Goal: Book appointment/travel/reservation

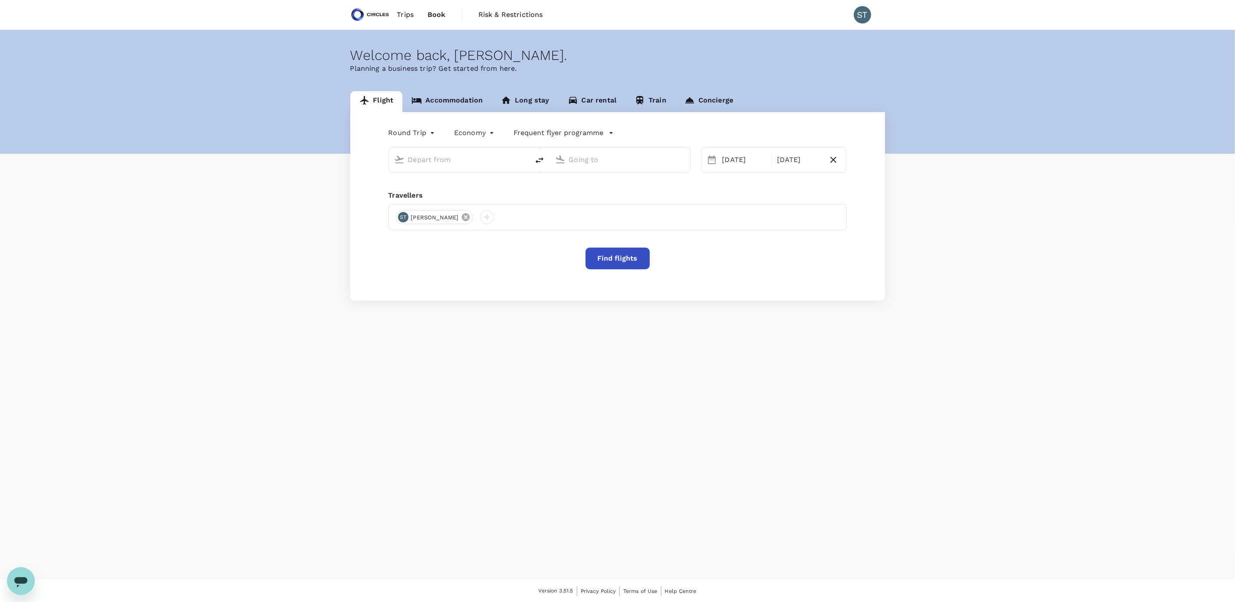
type input "business"
type input "[PERSON_NAME] Intl (DEL)"
type input "Tokyo Intl (HND)"
click at [456, 219] on div "ST [PERSON_NAME]" at bounding box center [618, 217] width 458 height 26
type input "[PERSON_NAME] Intl (DEL)"
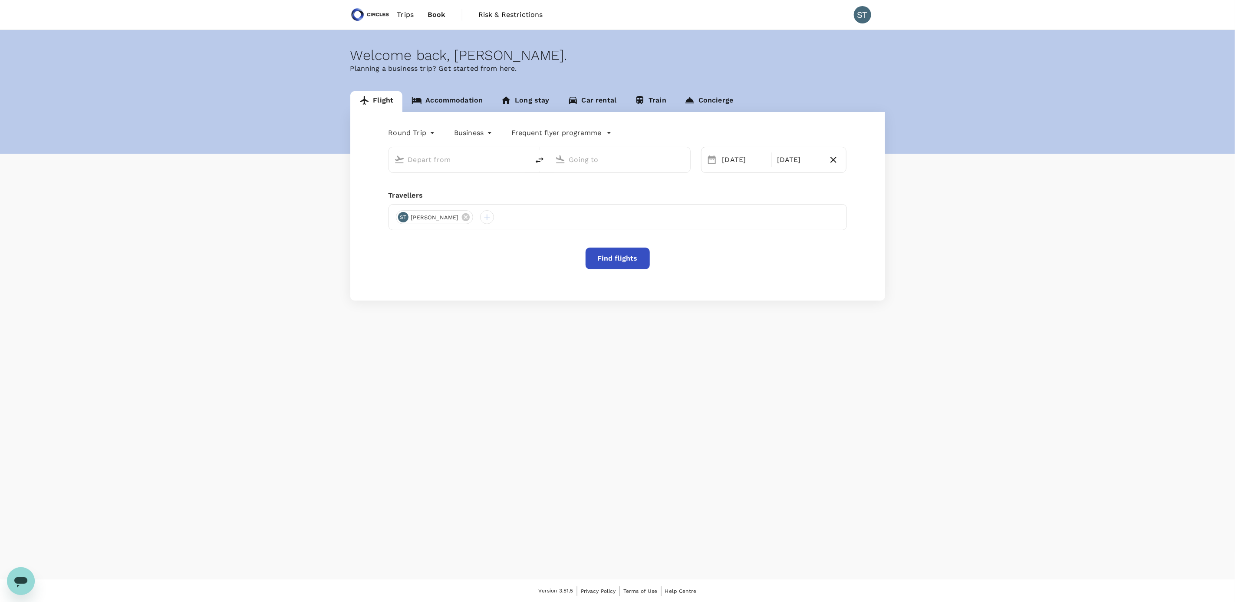
type input "Tokyo Intl (HND)"
click at [462, 228] on icon at bounding box center [466, 228] width 8 height 8
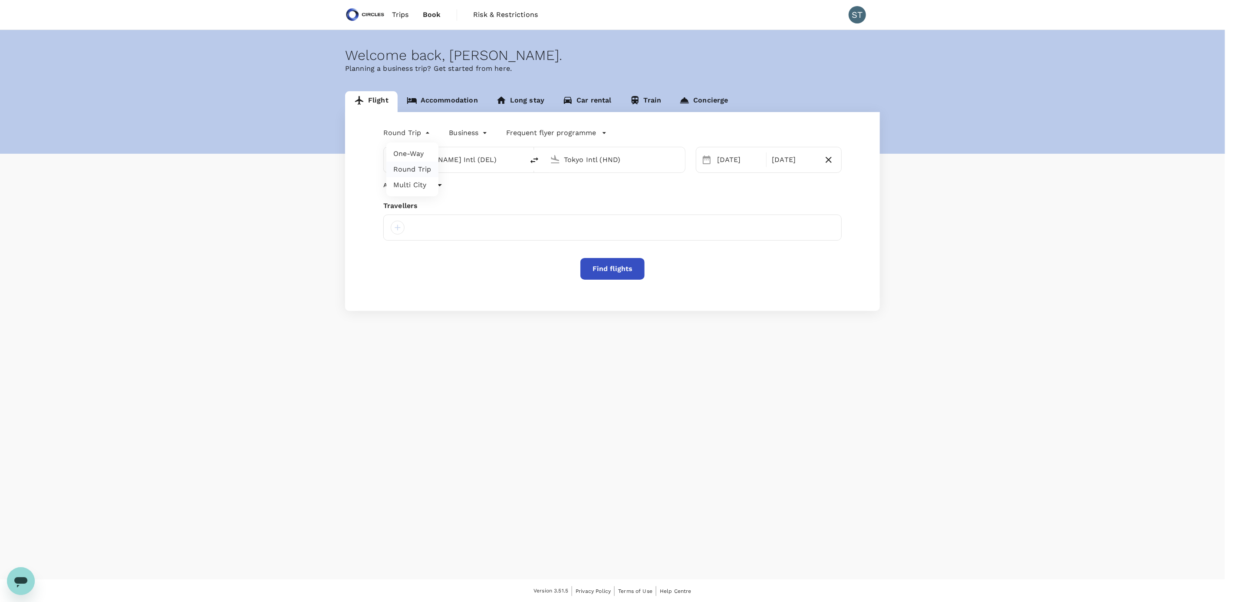
click at [421, 137] on body "Trips Book Risk & Restrictions ST Welcome back , [PERSON_NAME] . Planning a bus…" at bounding box center [617, 301] width 1235 height 603
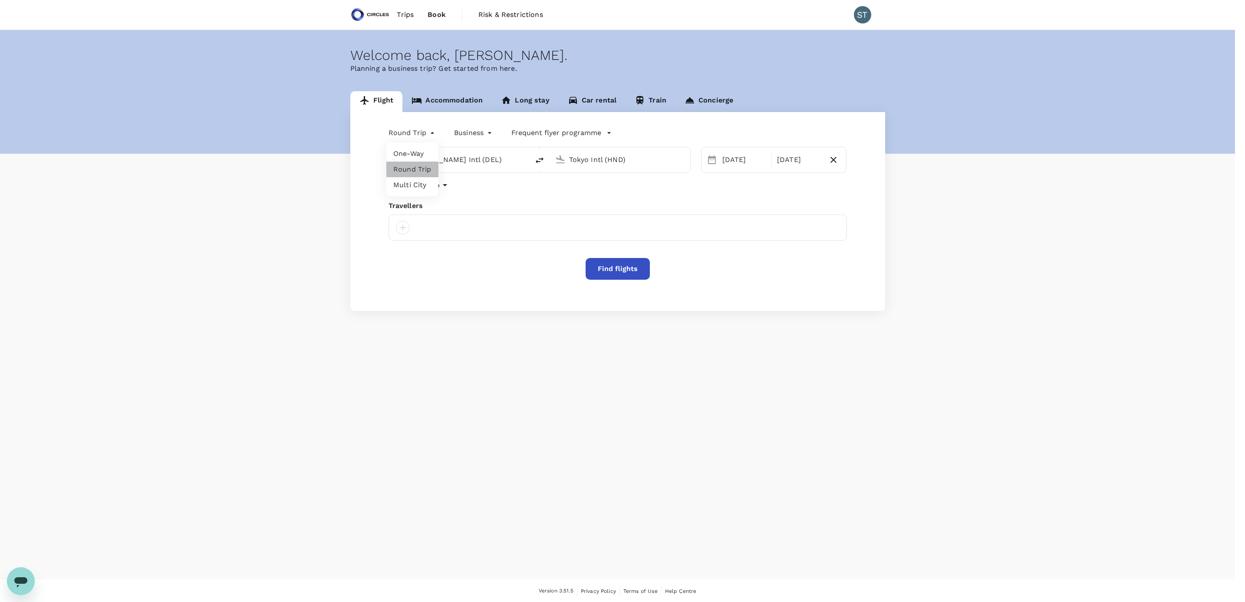
click at [413, 172] on li "Round Trip" at bounding box center [412, 169] width 52 height 16
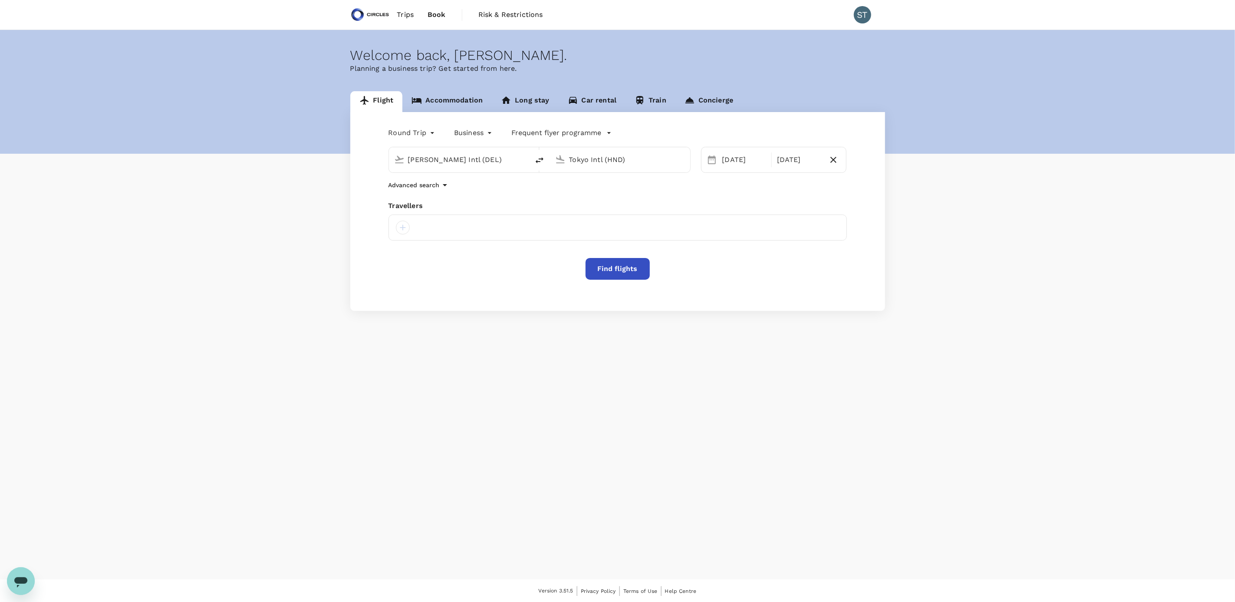
click at [455, 161] on input "[PERSON_NAME] Intl (DEL)" at bounding box center [459, 159] width 103 height 13
click at [452, 196] on p "Singapore Changi" at bounding box center [472, 193] width 154 height 9
type input "Singapore Changi (SIN)"
click at [585, 160] on input "Tokyo Intl (HND)" at bounding box center [620, 159] width 103 height 13
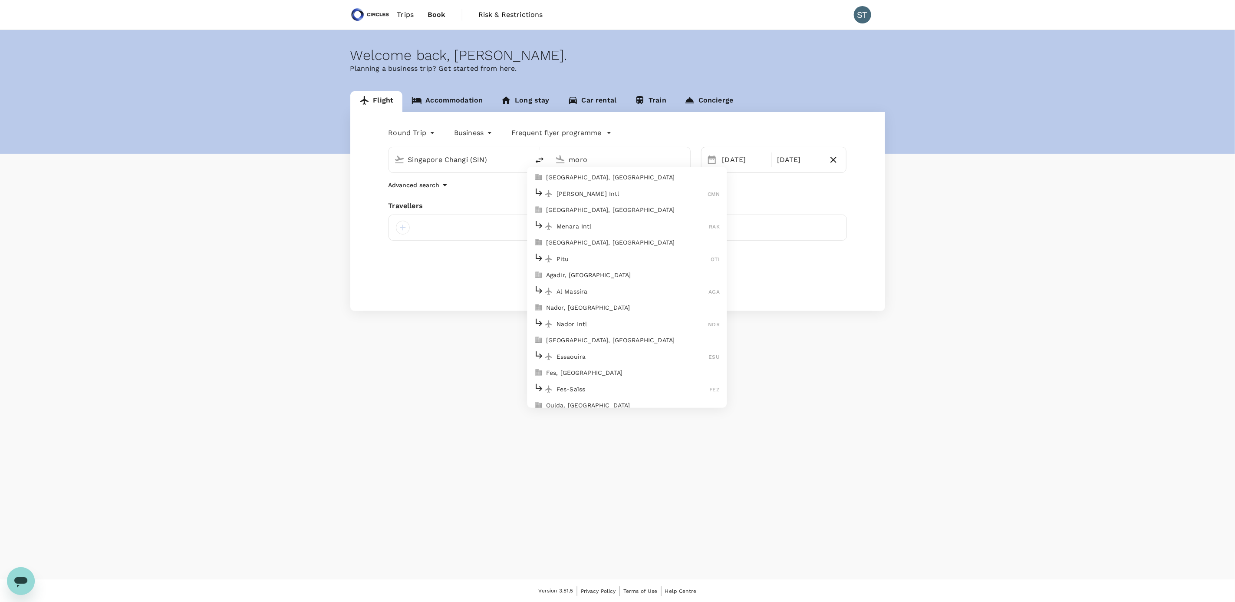
click at [623, 180] on p "[GEOGRAPHIC_DATA], [GEOGRAPHIC_DATA]" at bounding box center [633, 177] width 174 height 9
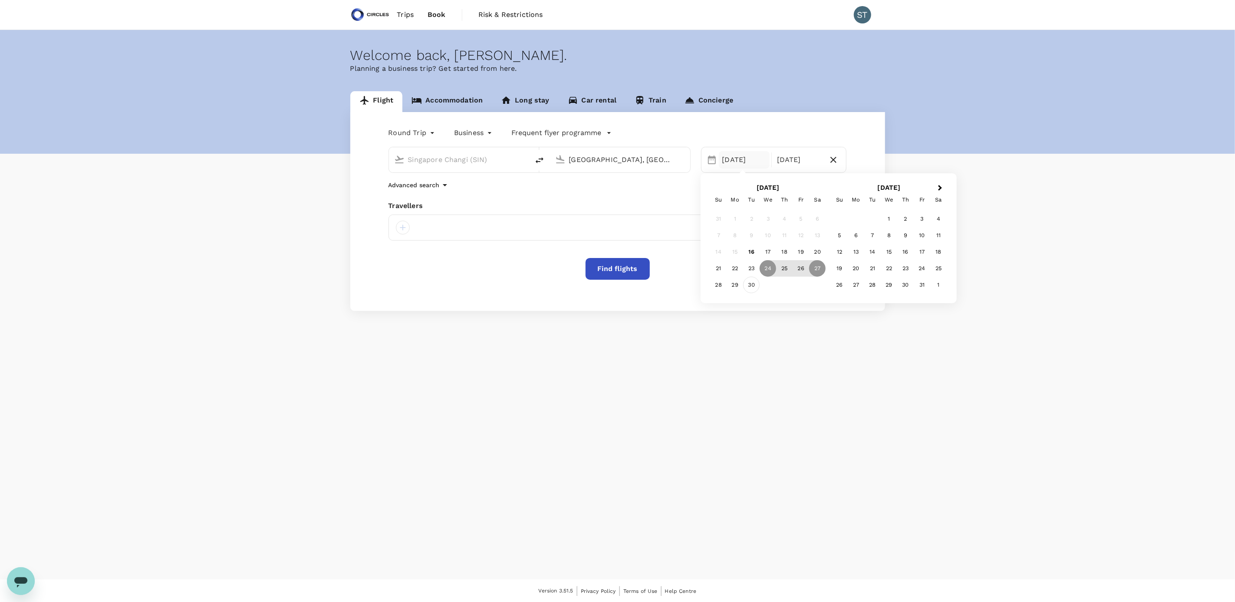
type input "[GEOGRAPHIC_DATA], [GEOGRAPHIC_DATA] (any)"
click at [753, 287] on div "30" at bounding box center [751, 285] width 16 height 16
click at [818, 221] on div "3" at bounding box center [922, 219] width 16 height 16
click at [480, 234] on div at bounding box center [618, 227] width 458 height 26
click at [400, 232] on div at bounding box center [403, 228] width 14 height 14
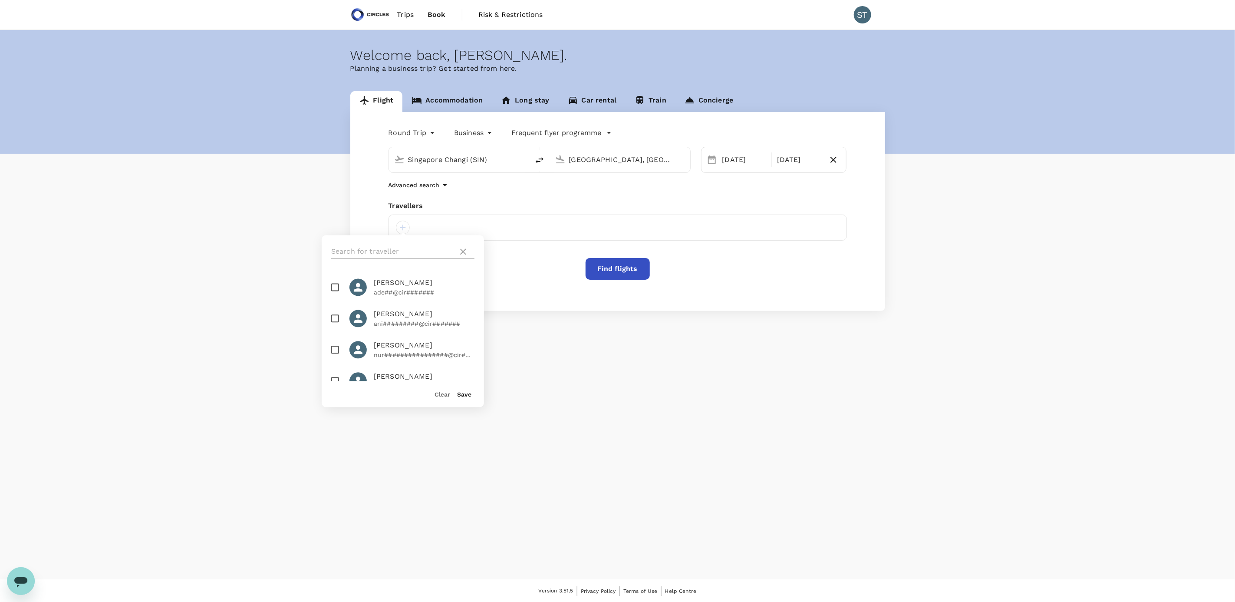
click at [342, 247] on input "text" at bounding box center [392, 252] width 123 height 14
type input "sanjay"
click at [386, 284] on span "[PERSON_NAME]" at bounding box center [424, 283] width 101 height 10
checkbox input "true"
click at [467, 367] on button "Save" at bounding box center [464, 394] width 14 height 7
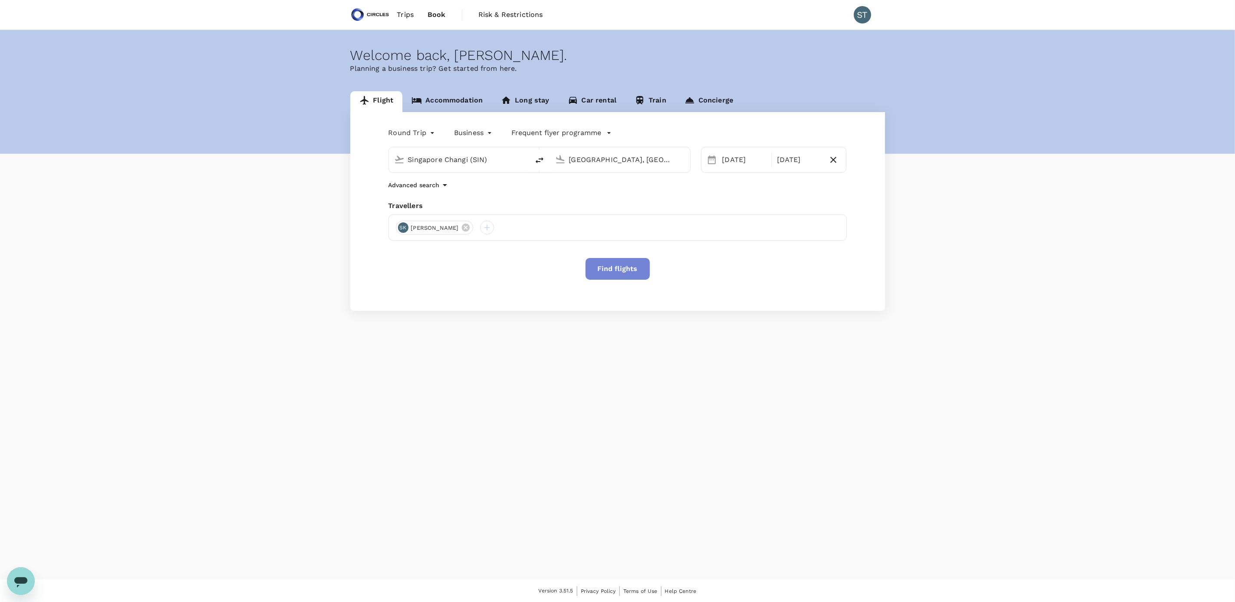
click at [610, 271] on button "Find flights" at bounding box center [618, 269] width 64 height 22
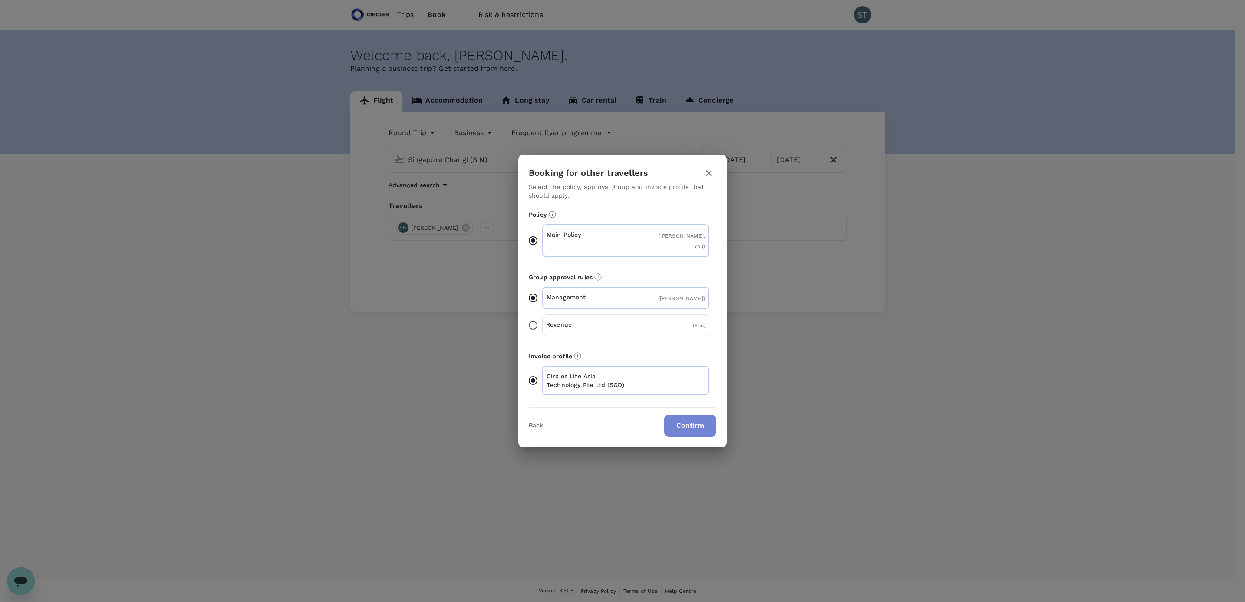
click at [680, 367] on button "Confirm" at bounding box center [690, 426] width 52 height 22
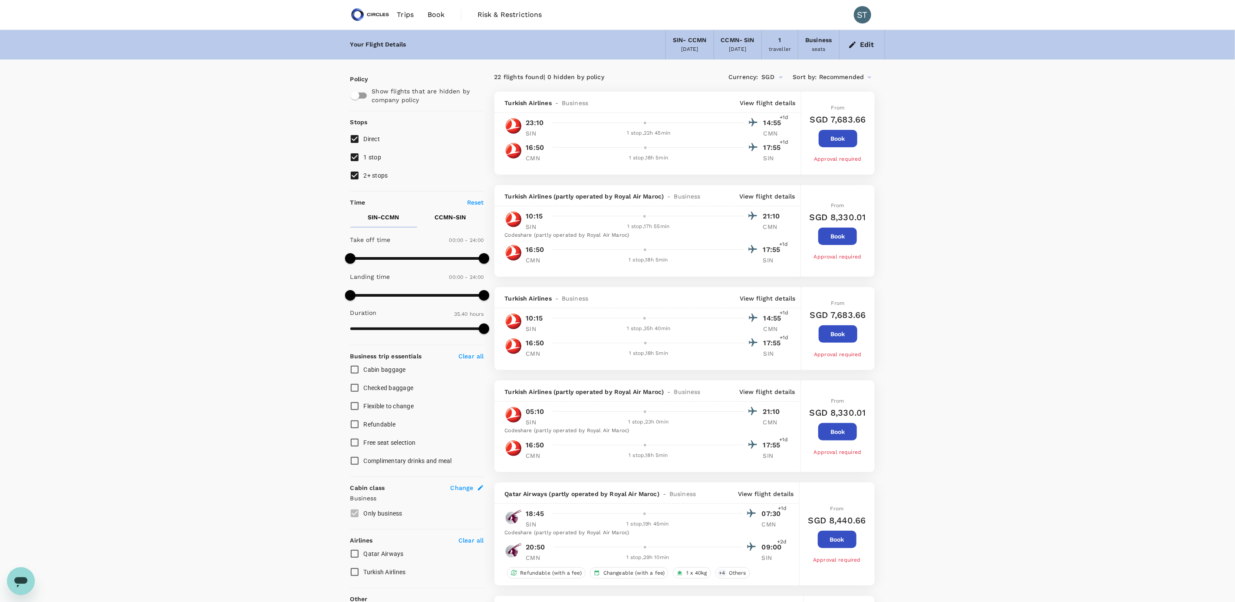
click at [356, 176] on input "2+ stops" at bounding box center [355, 175] width 18 height 18
checkbox input "false"
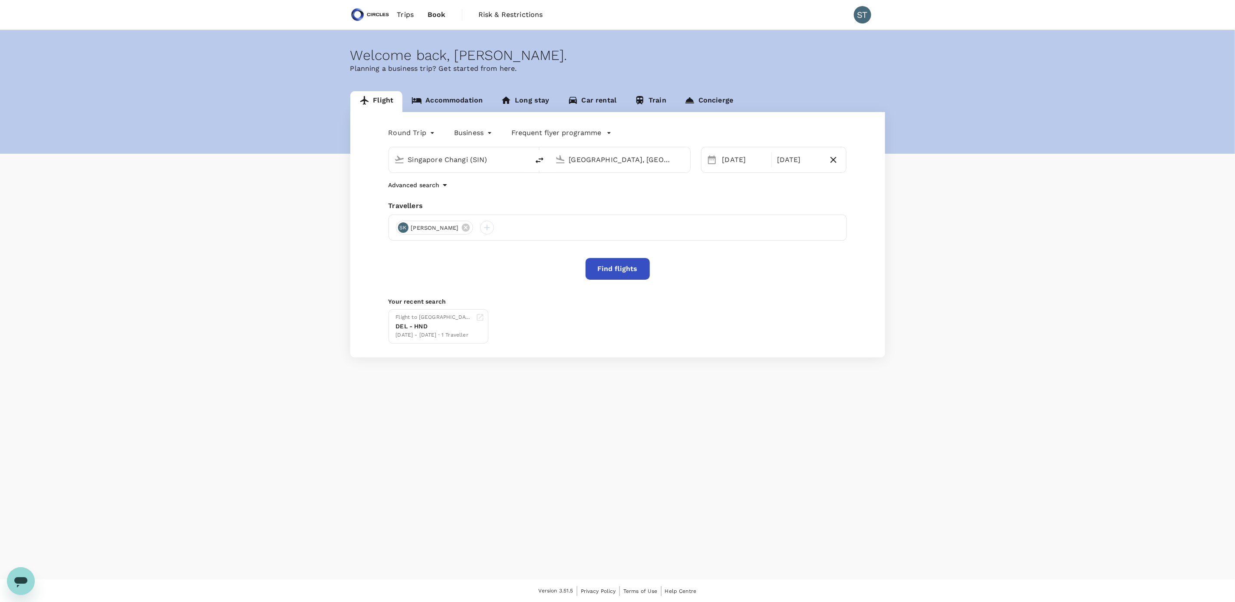
type input "Singapore Changi (SIN)"
type input "[GEOGRAPHIC_DATA], [GEOGRAPHIC_DATA] (any)"
click at [469, 102] on link "Accommodation" at bounding box center [446, 101] width 89 height 21
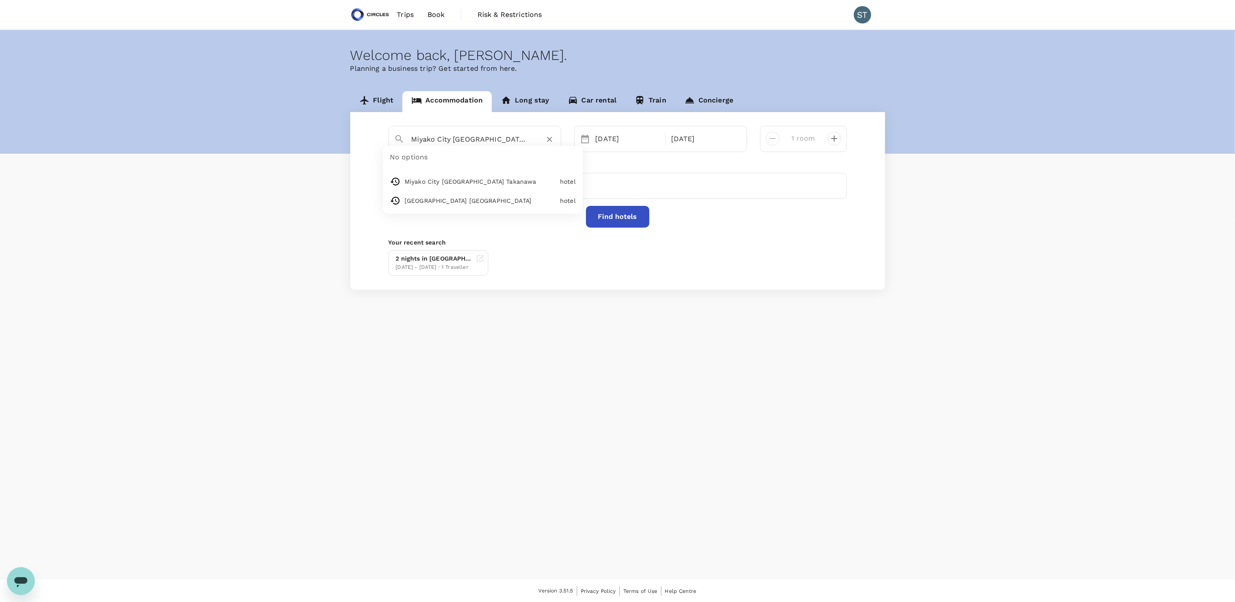
click at [493, 142] on input "Miyako City [GEOGRAPHIC_DATA] Takanawa" at bounding box center [472, 138] width 120 height 13
click at [548, 141] on icon "Clear" at bounding box center [549, 139] width 5 height 5
click at [503, 243] on p "Your recent search" at bounding box center [618, 242] width 458 height 9
click at [462, 185] on icon at bounding box center [466, 186] width 8 height 8
click at [467, 135] on input "text" at bounding box center [472, 138] width 120 height 13
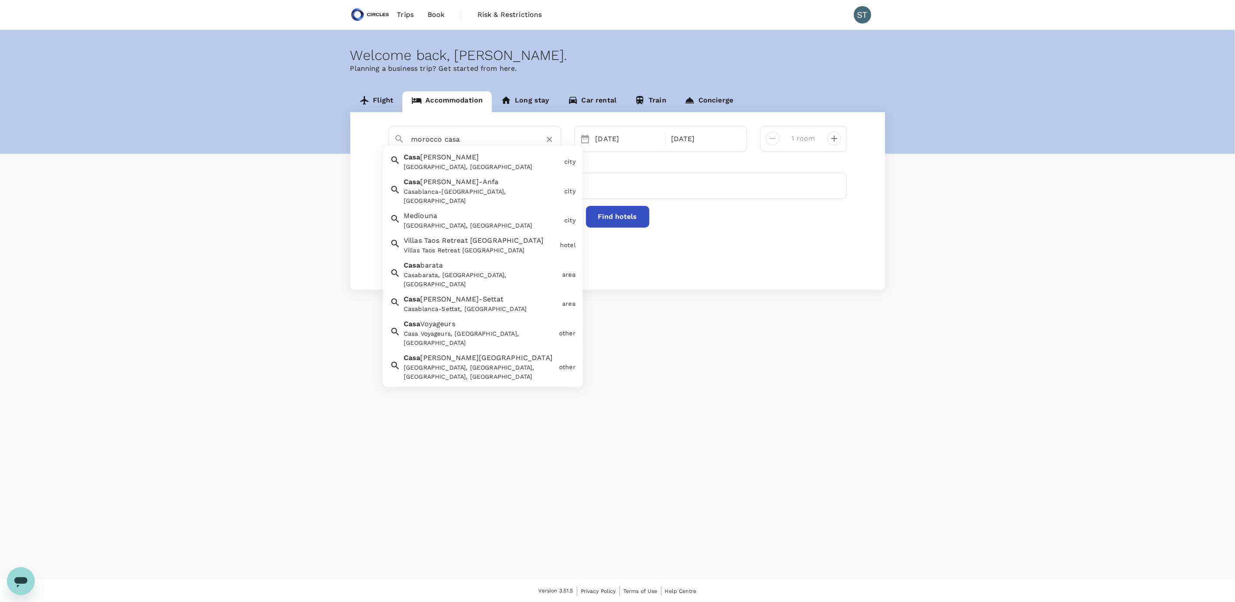
click at [464, 167] on div "[GEOGRAPHIC_DATA], [GEOGRAPHIC_DATA]" at bounding box center [482, 166] width 157 height 9
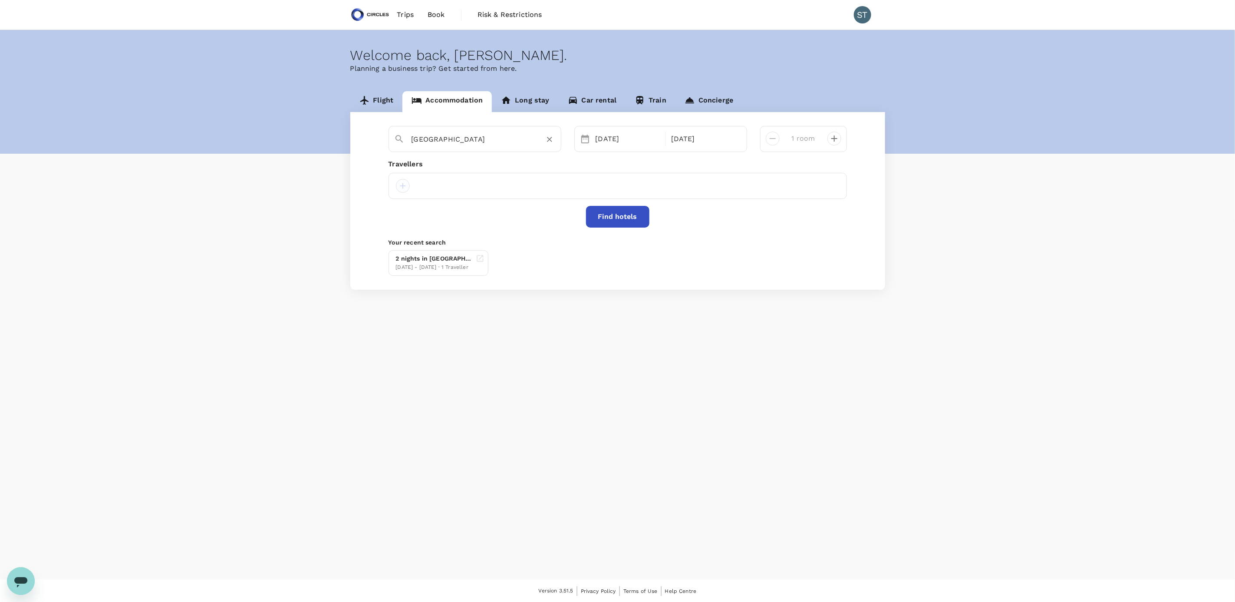
type input "Casablanca"
click at [404, 187] on div at bounding box center [403, 186] width 14 height 14
click at [408, 210] on input "text" at bounding box center [392, 209] width 123 height 14
type input "sanjay"
click at [336, 242] on input "checkbox" at bounding box center [335, 245] width 18 height 18
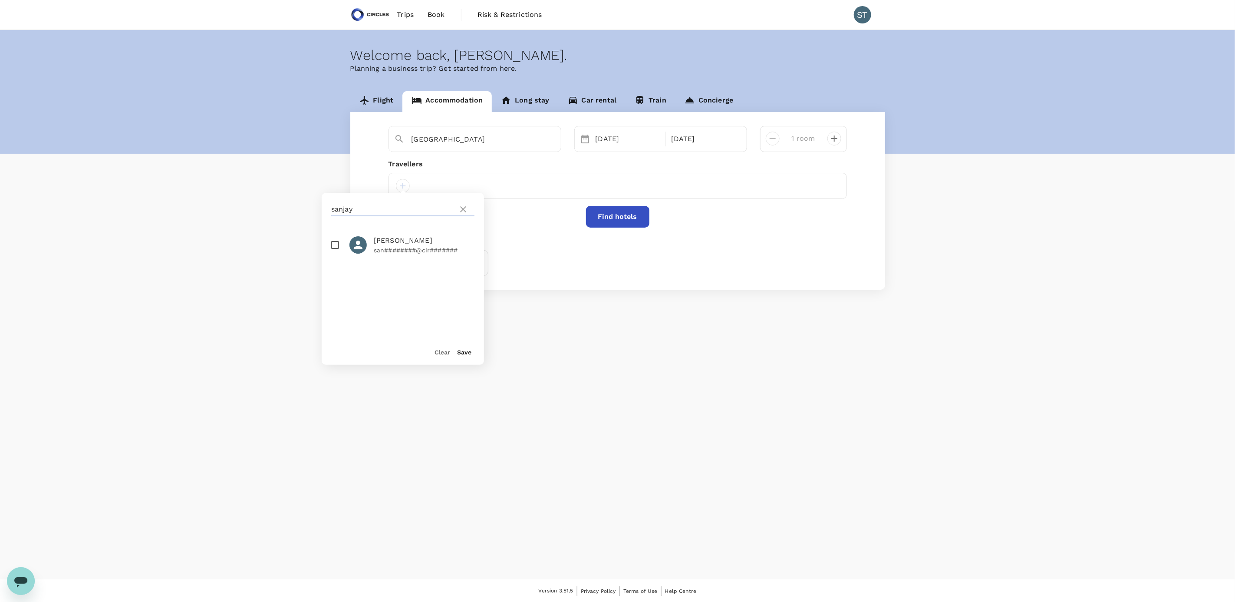
checkbox input "true"
click at [463, 354] on button "Save" at bounding box center [464, 352] width 14 height 7
click at [611, 224] on button "Find hotels" at bounding box center [617, 217] width 63 height 22
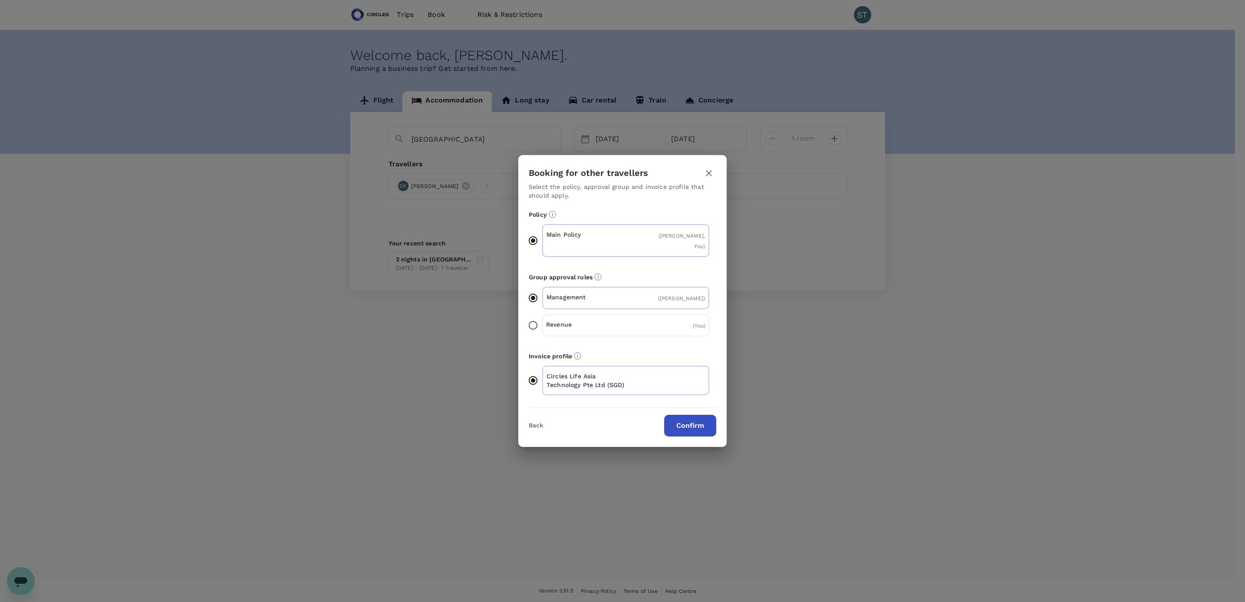
click at [697, 420] on button "Confirm" at bounding box center [690, 426] width 52 height 22
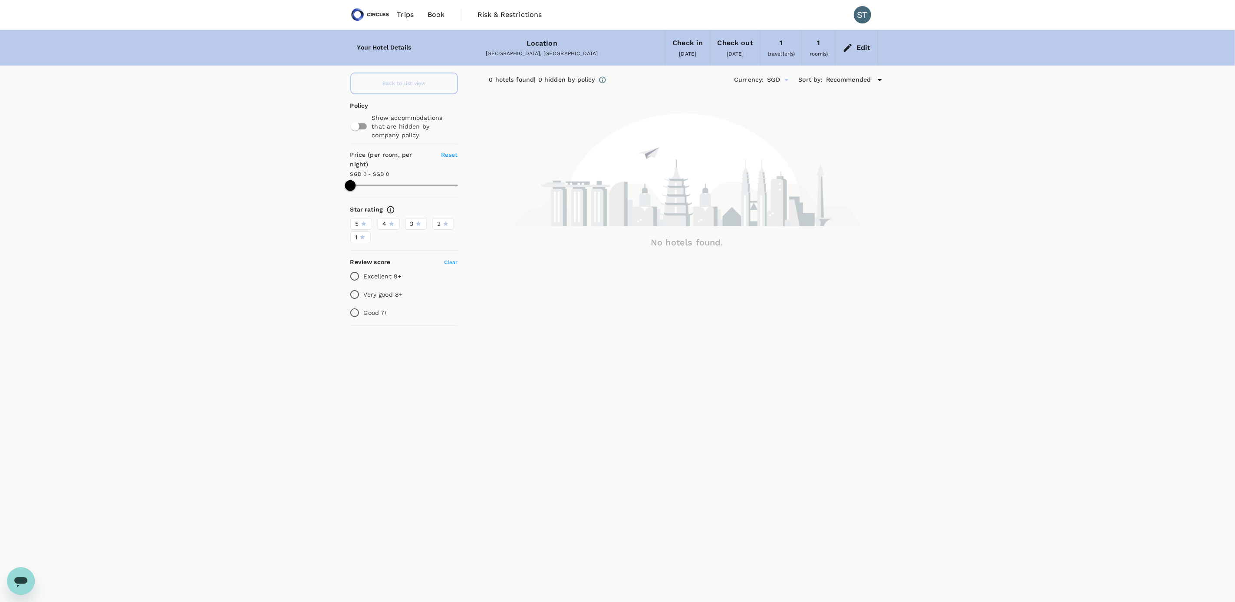
click at [848, 46] on icon at bounding box center [848, 48] width 8 height 8
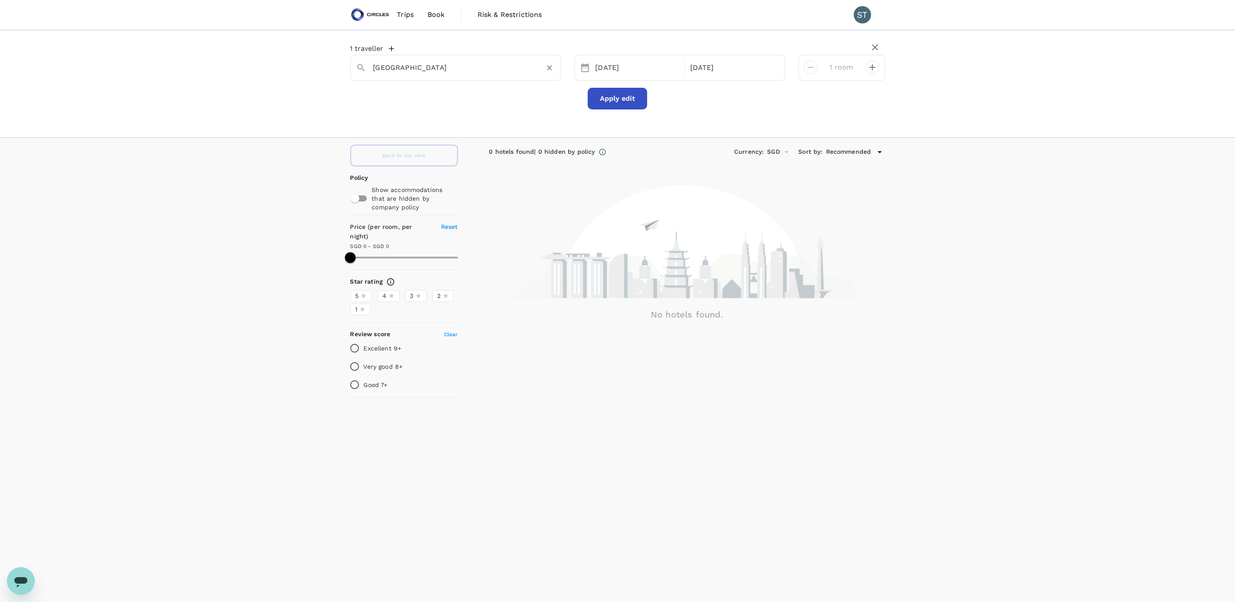
click at [440, 66] on input "Casablanca" at bounding box center [452, 67] width 158 height 13
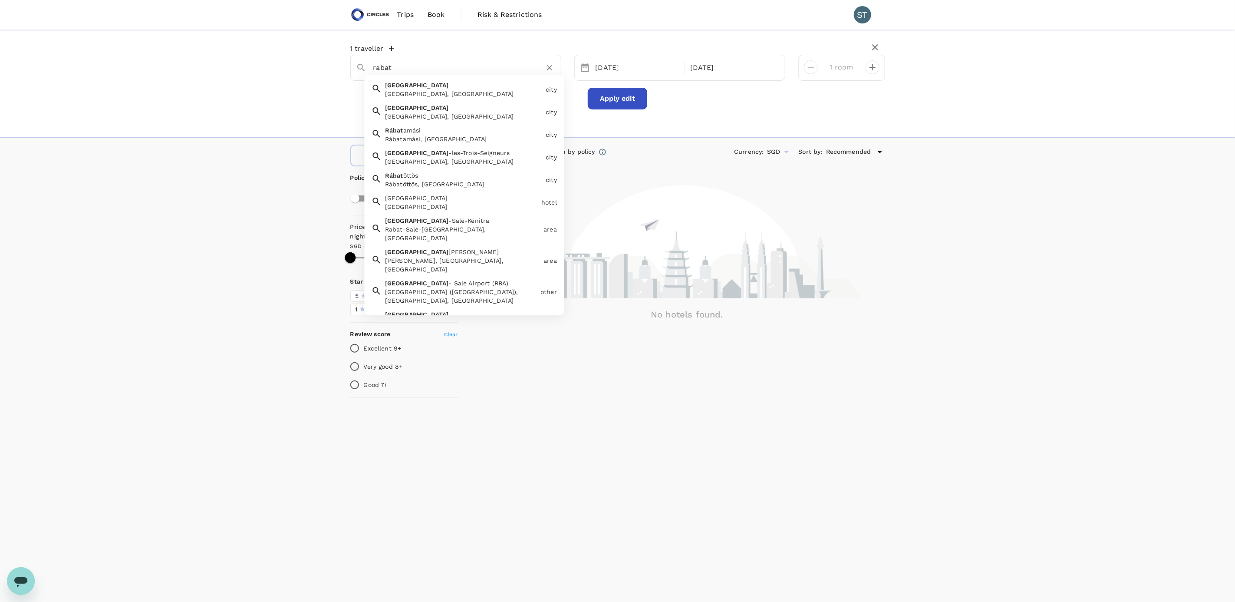
click at [443, 88] on div "Rabat Rabat, Morocco" at bounding box center [462, 87] width 161 height 21
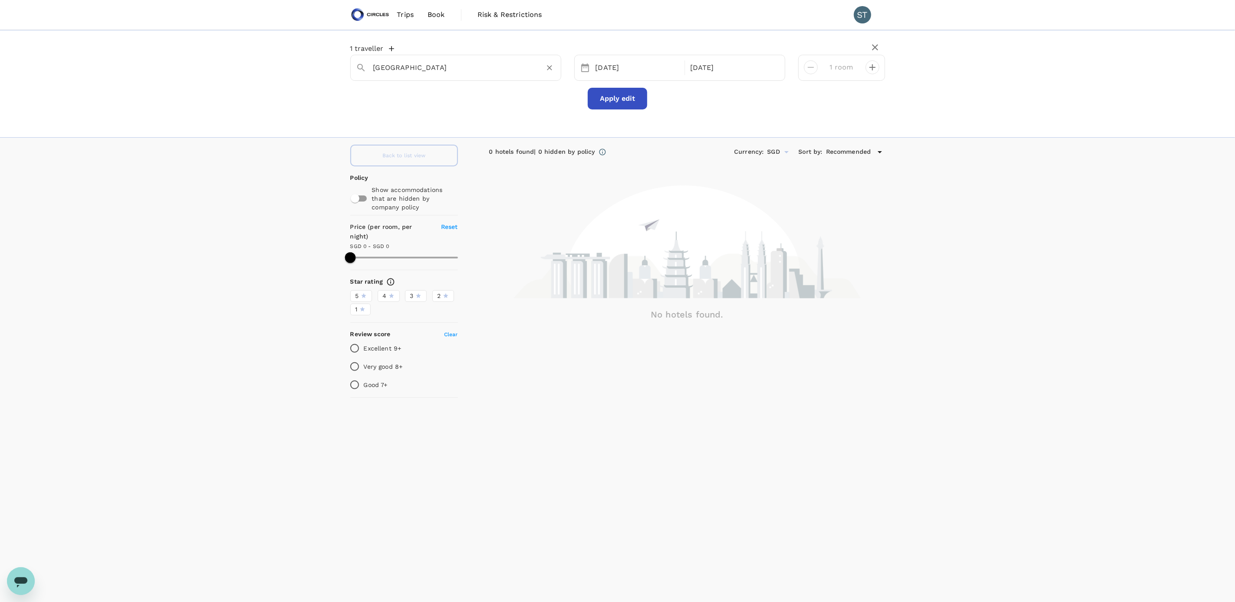
type input "Rabat"
click at [623, 103] on button "Apply edit" at bounding box center [617, 99] width 59 height 22
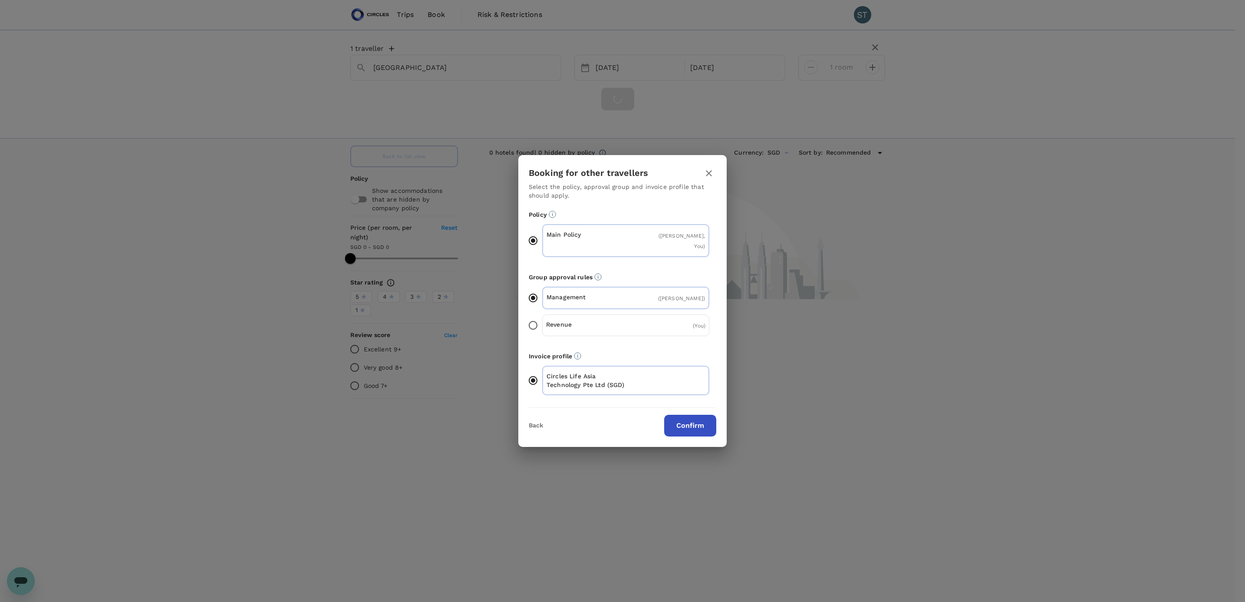
click at [687, 418] on button "Confirm" at bounding box center [690, 426] width 52 height 22
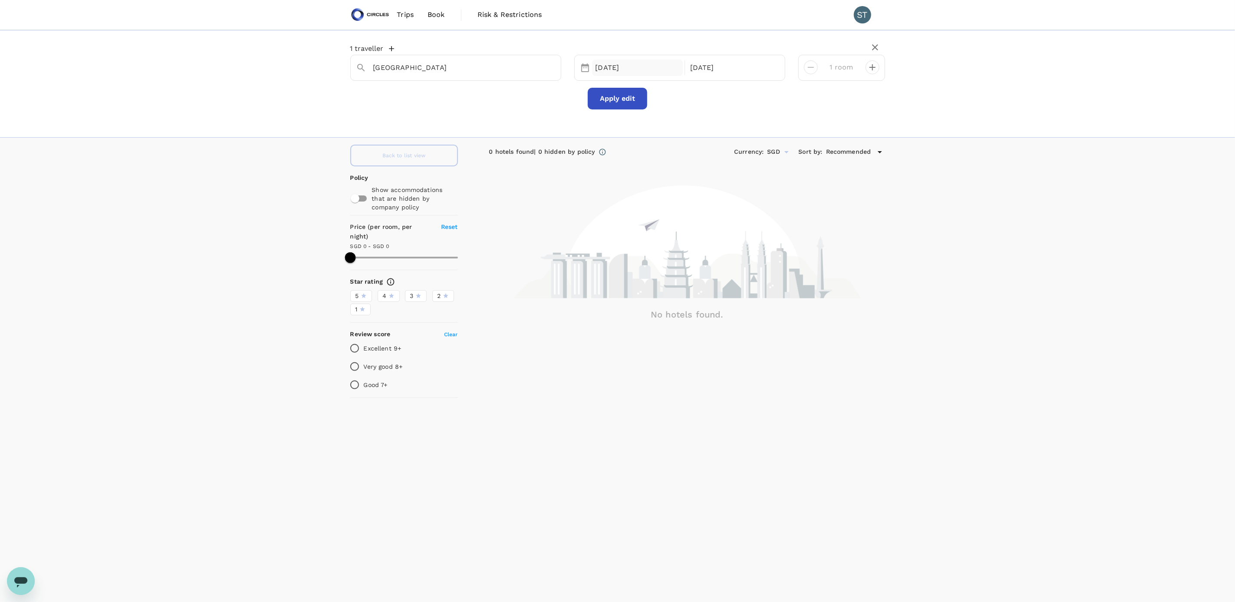
click at [626, 71] on div "[DATE]" at bounding box center [637, 67] width 91 height 17
click at [621, 192] on div "29" at bounding box center [625, 192] width 16 height 16
click at [811, 127] on div "3" at bounding box center [812, 126] width 16 height 16
click at [623, 68] on div "29 Sep" at bounding box center [637, 67] width 91 height 17
click at [591, 96] on span "Previous Month" at bounding box center [591, 96] width 0 height 10
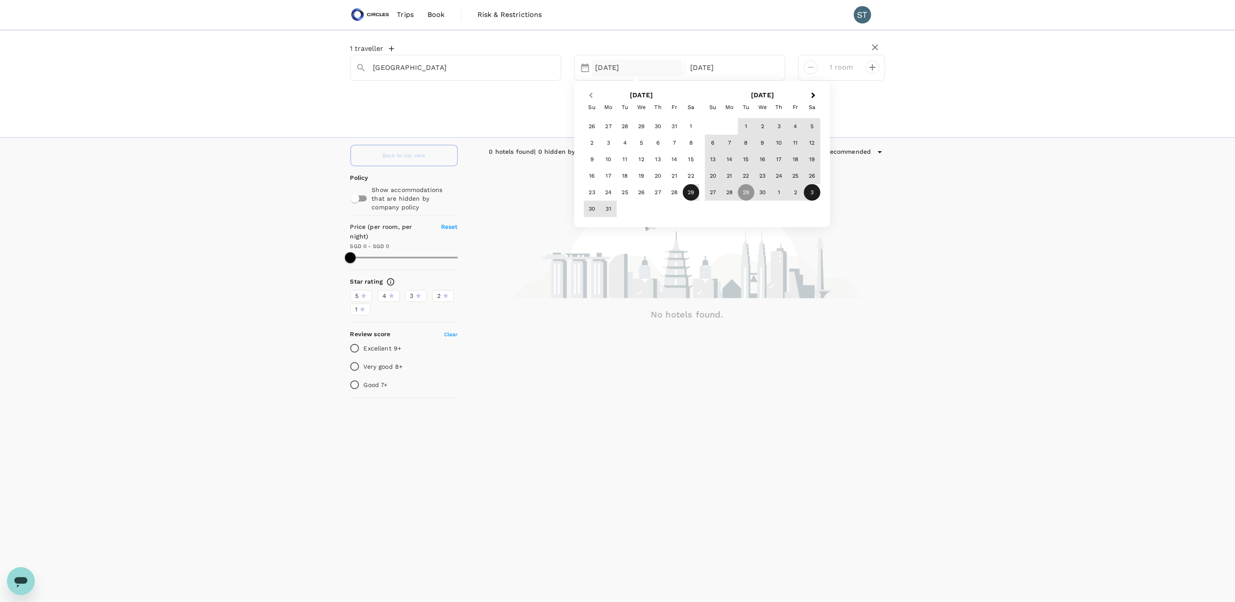
click at [591, 96] on span "Previous Month" at bounding box center [591, 96] width 0 height 10
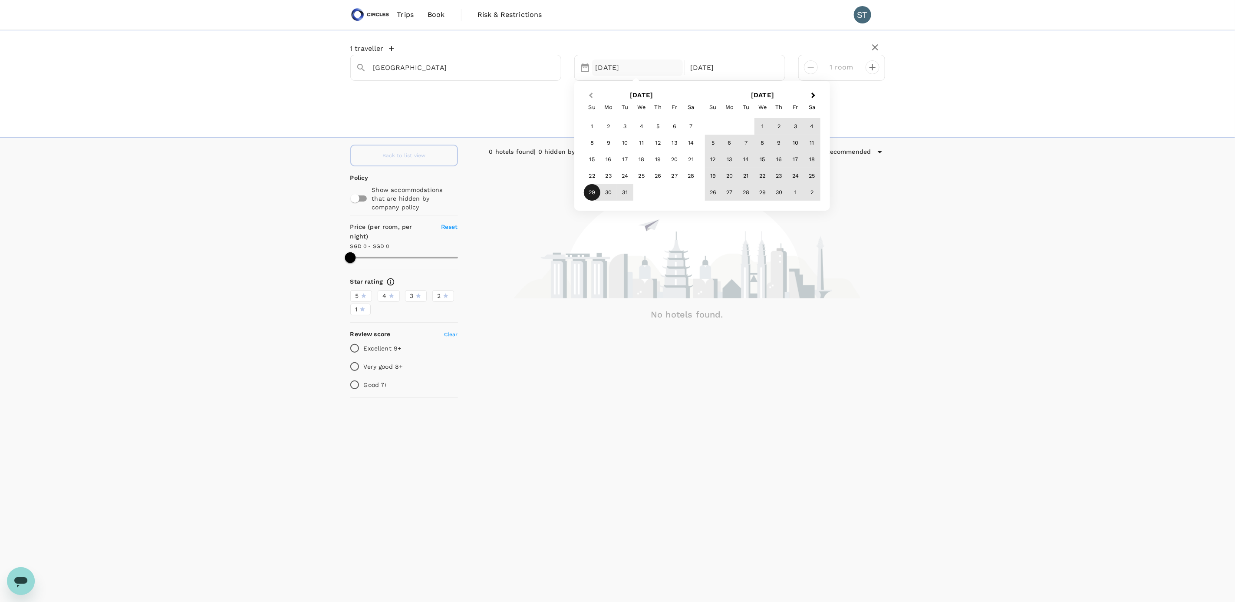
click at [591, 96] on span "Previous Month" at bounding box center [591, 96] width 0 height 10
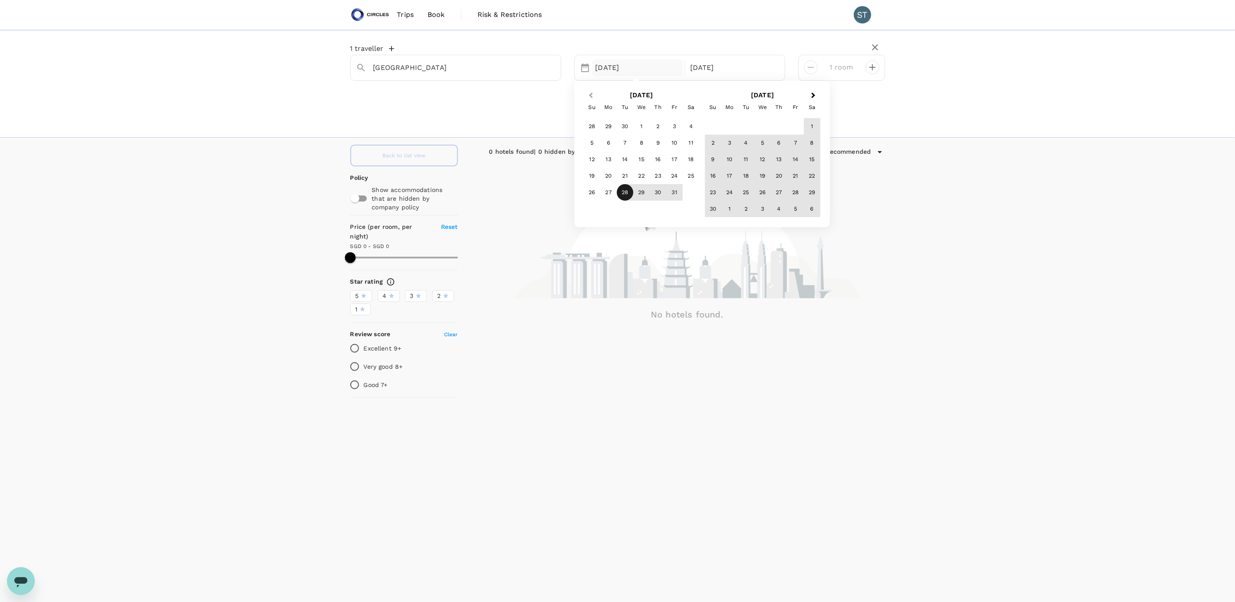
click at [588, 95] on button "Previous Month" at bounding box center [590, 96] width 14 height 14
click at [613, 195] on div "29" at bounding box center [608, 192] width 16 height 16
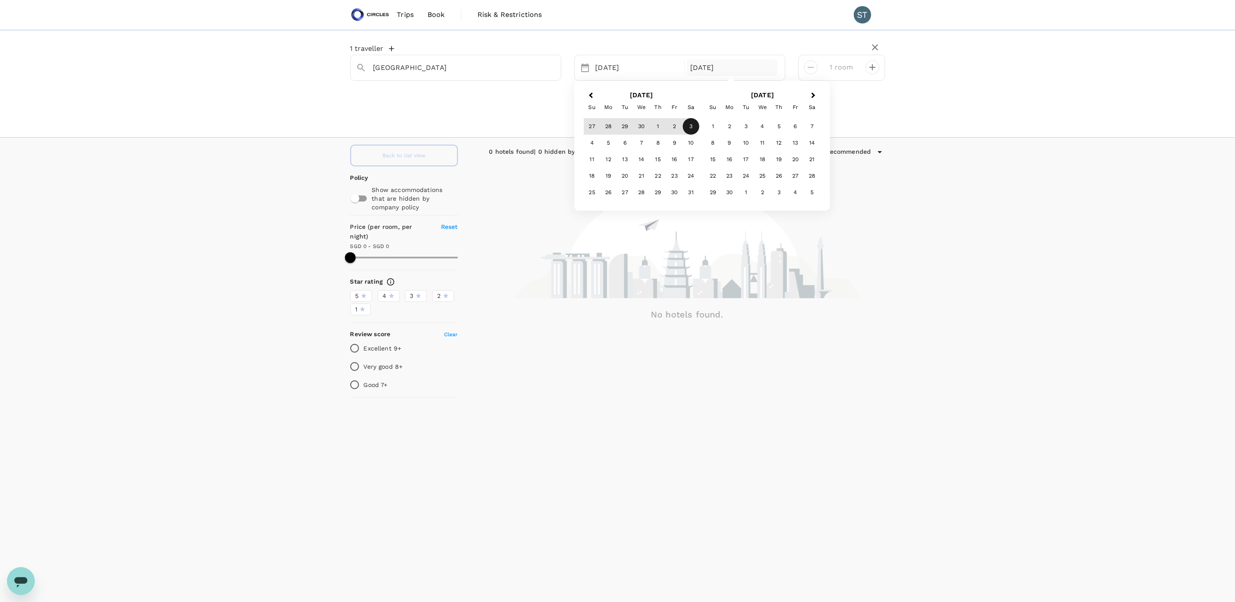
click at [690, 127] on div "3" at bounding box center [691, 126] width 16 height 16
click at [715, 64] on div "[DATE]" at bounding box center [732, 67] width 91 height 17
click at [591, 100] on button "Previous Month" at bounding box center [590, 96] width 14 height 14
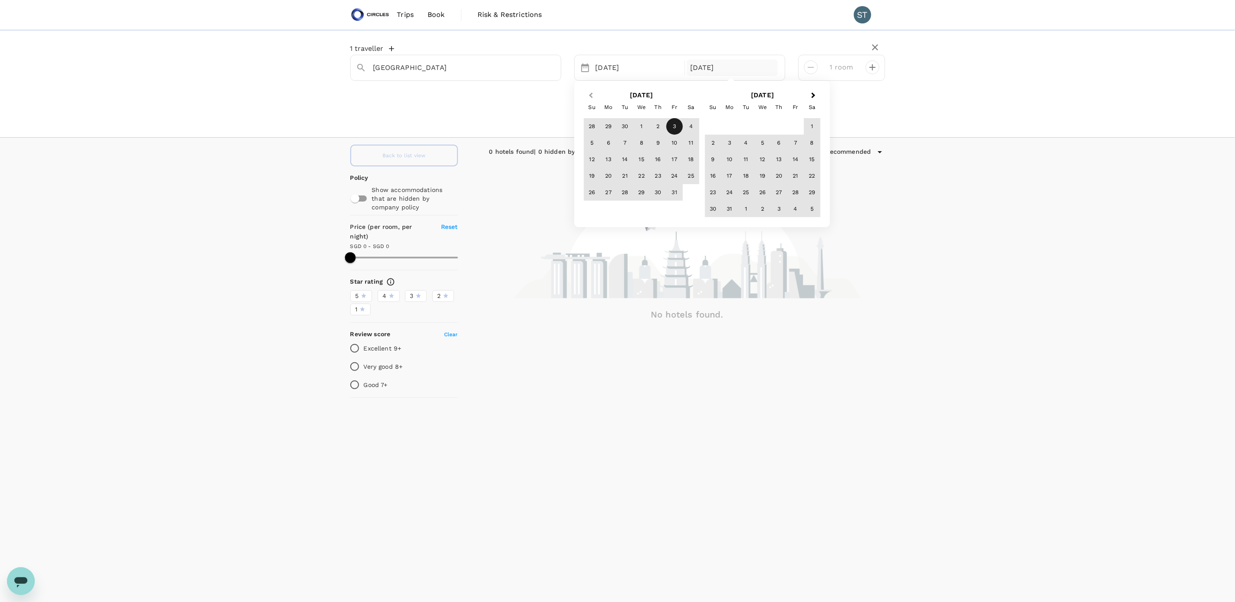
click at [591, 100] on button "Previous Month" at bounding box center [590, 96] width 14 height 14
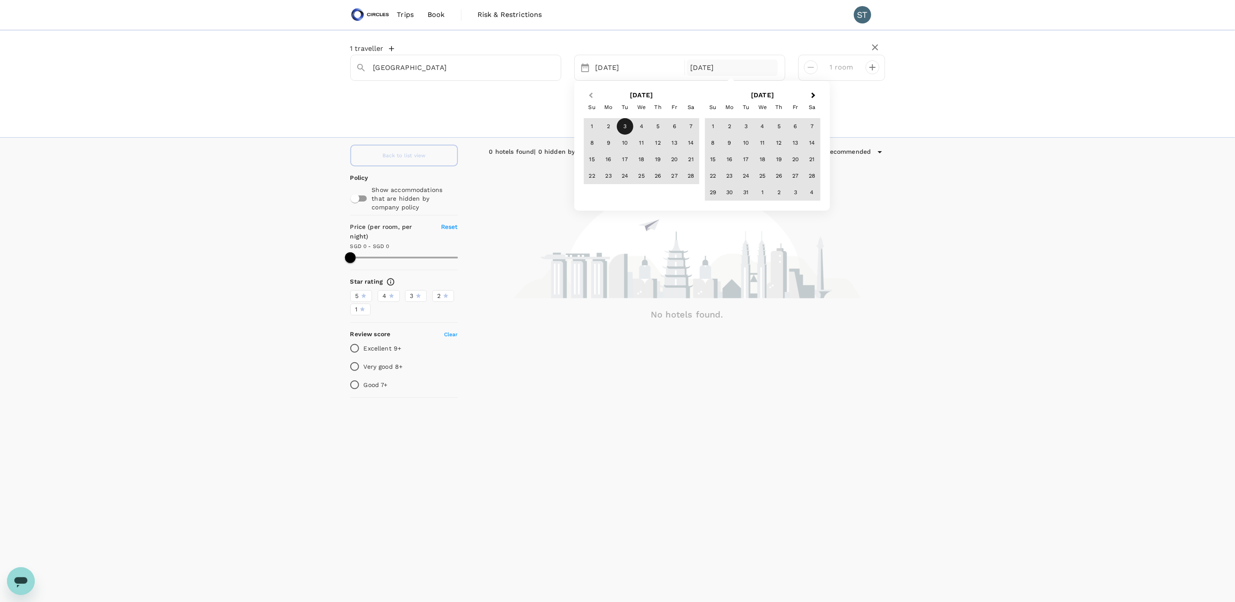
click at [591, 100] on button "Previous Month" at bounding box center [590, 96] width 14 height 14
click at [672, 129] on div "3" at bounding box center [674, 126] width 16 height 16
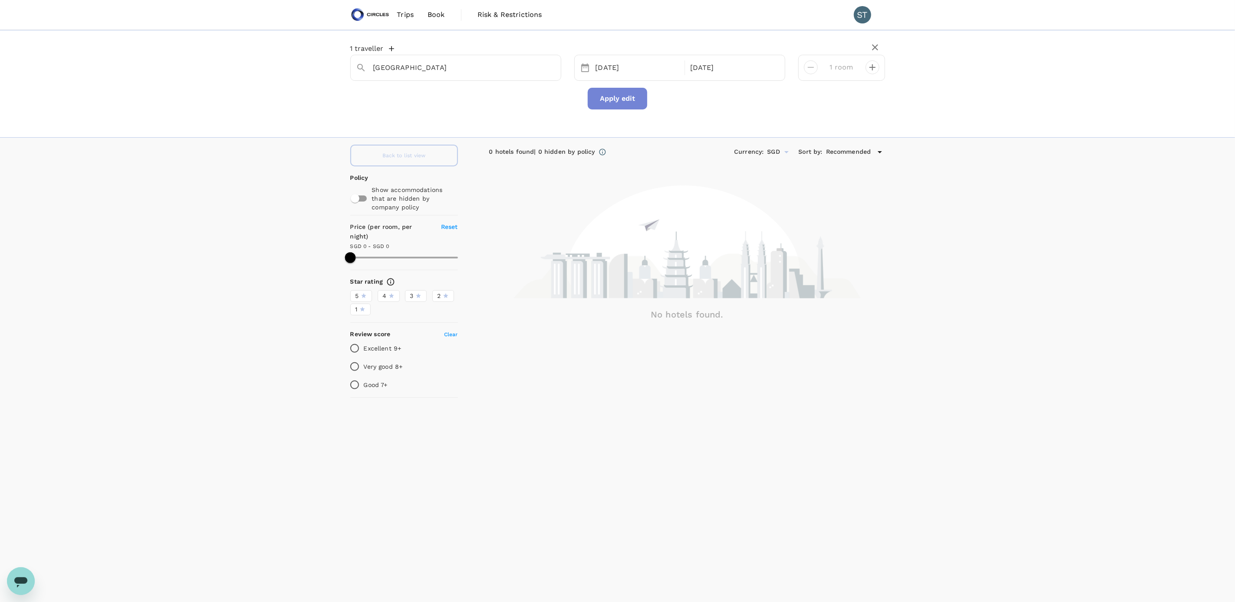
click at [616, 98] on button "Apply edit" at bounding box center [617, 99] width 59 height 22
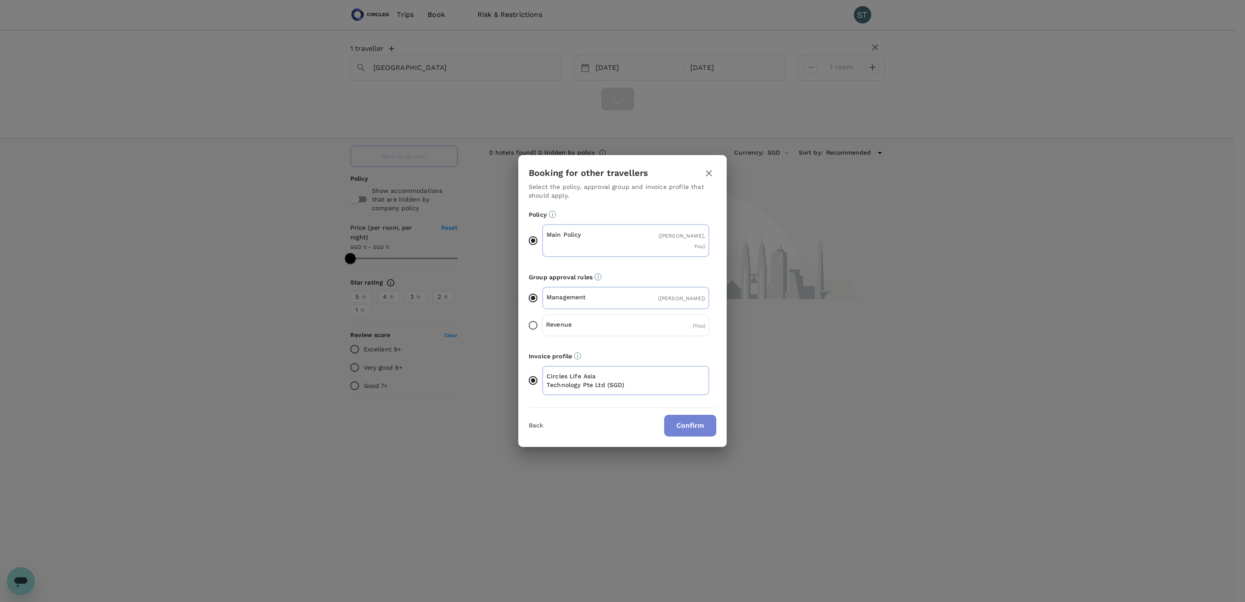
click at [691, 415] on button "Confirm" at bounding box center [690, 426] width 52 height 22
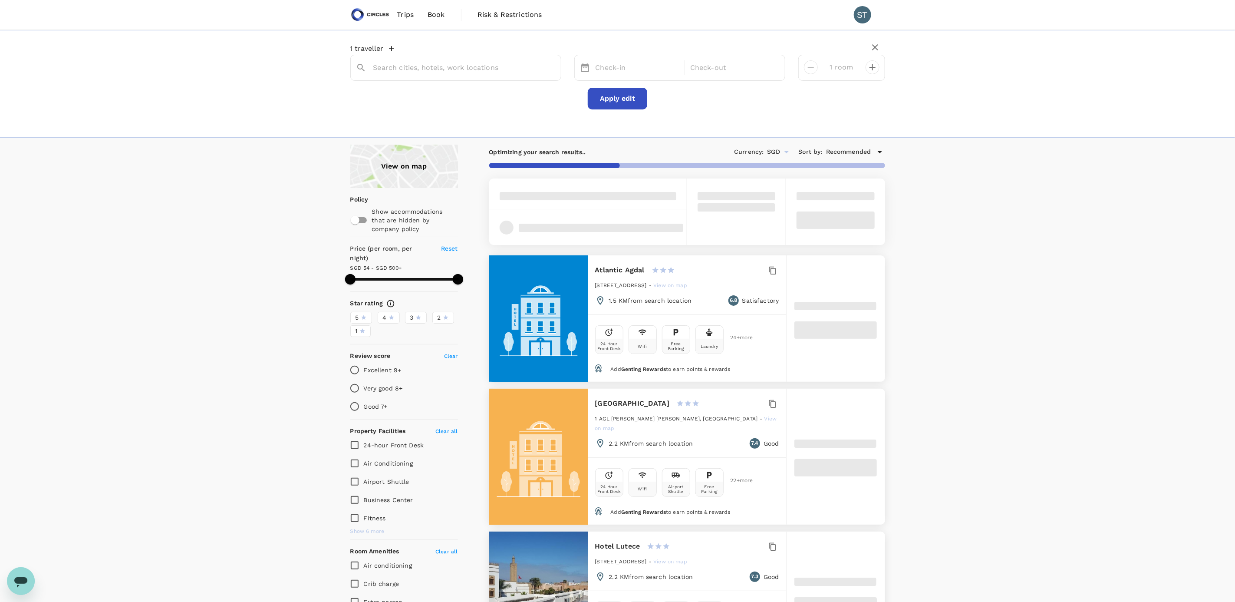
type input "Rabat"
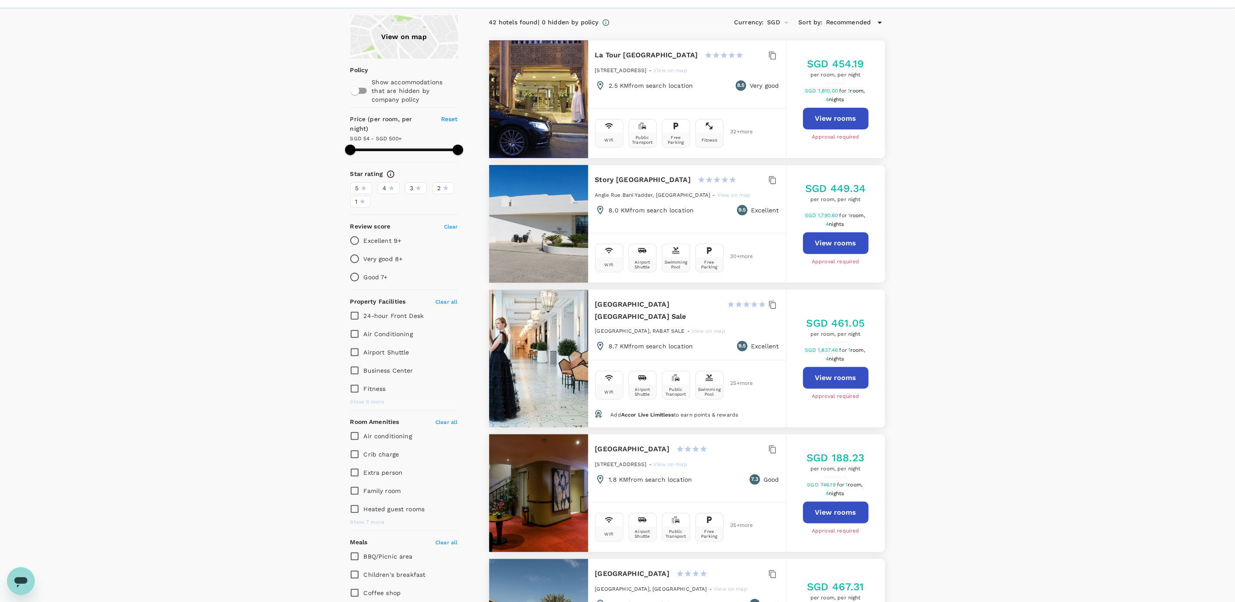
scroll to position [195, 0]
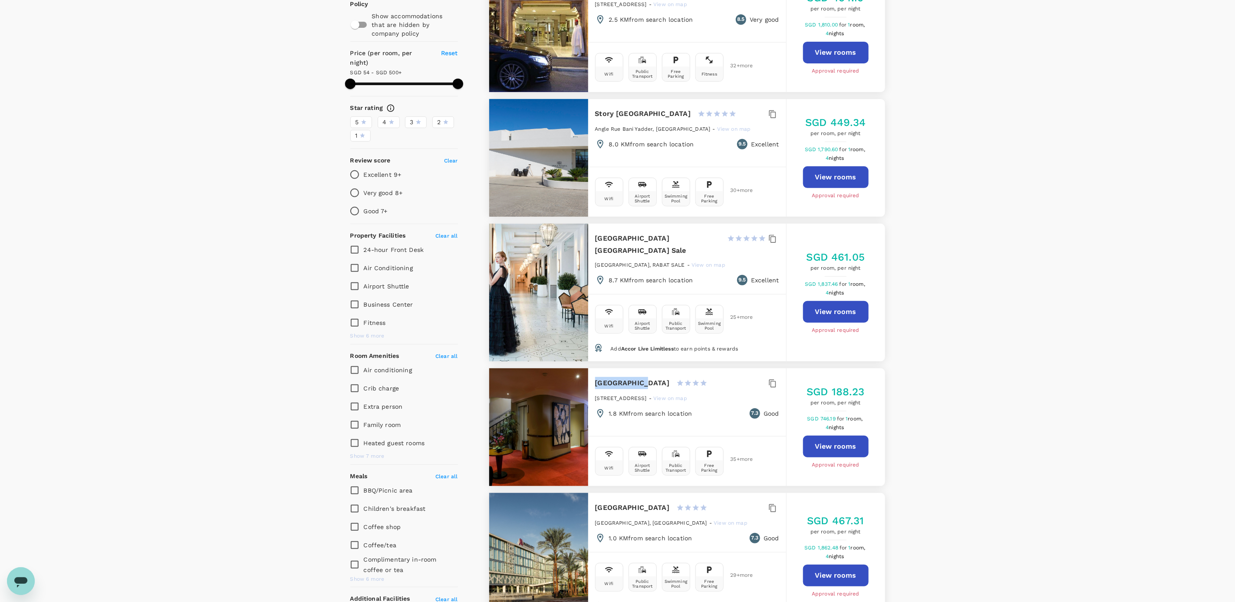
drag, startPoint x: 596, startPoint y: 383, endPoint x: 639, endPoint y: 379, distance: 44.0
click at [639, 379] on div "Belere Hotel 1 Star 2 Stars 3 Stars 4 Stars 5 Stars" at bounding box center [655, 383] width 121 height 12
copy h6 "Belere Hotel"
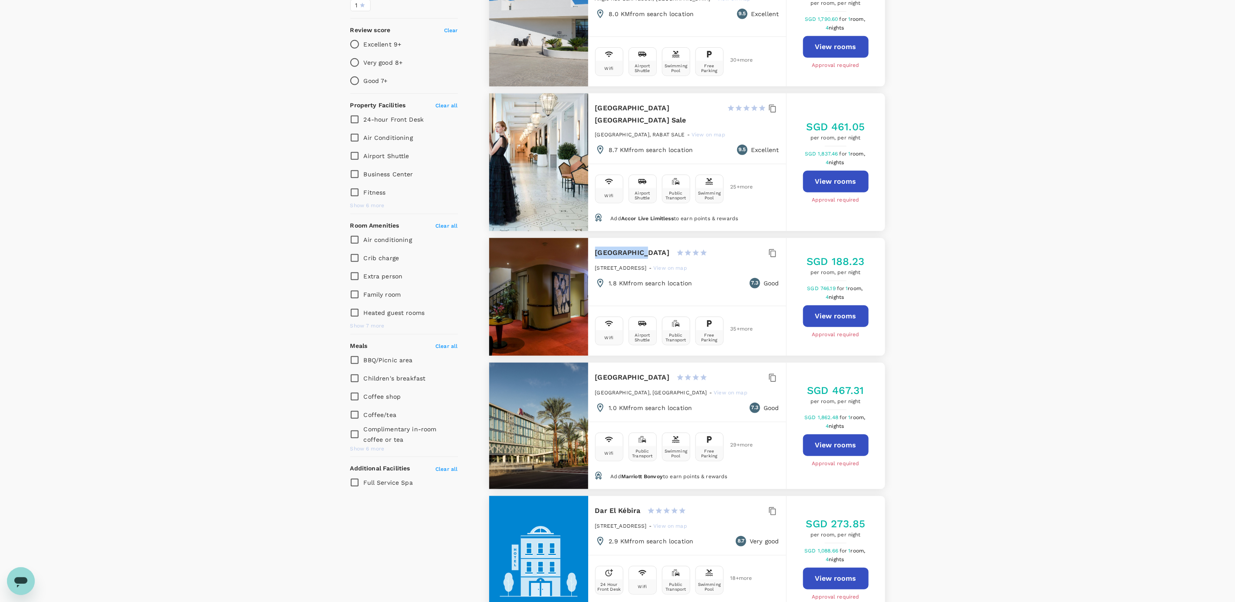
scroll to position [0, 0]
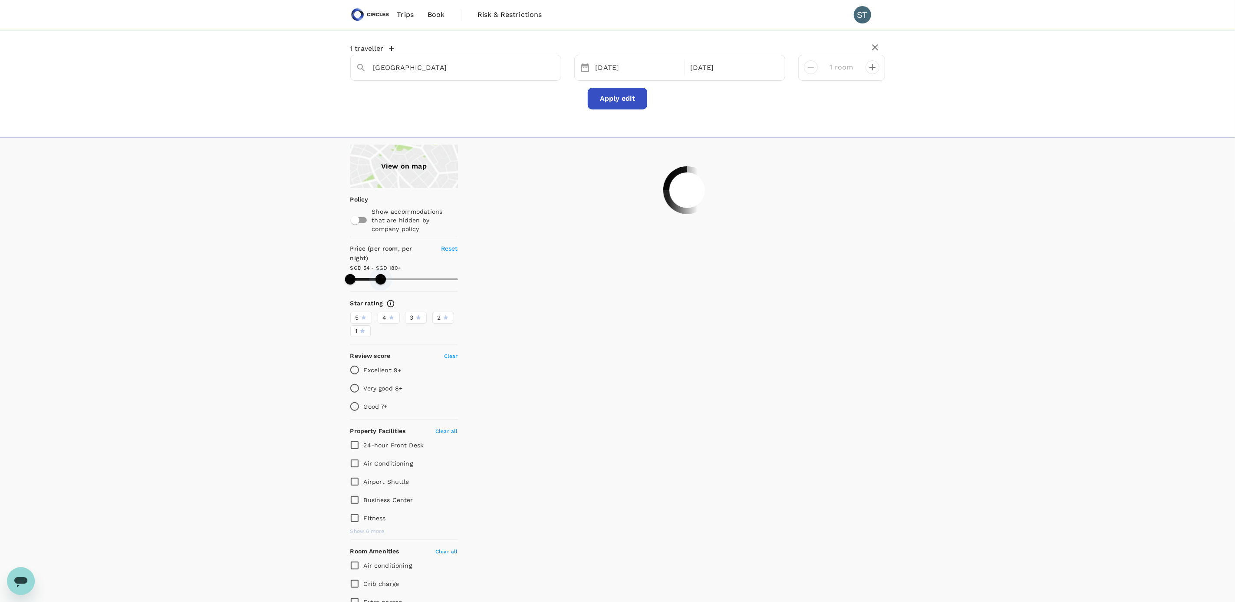
drag, startPoint x: 456, startPoint y: 275, endPoint x: 381, endPoint y: 278, distance: 75.2
click at [381, 278] on span at bounding box center [381, 279] width 10 height 10
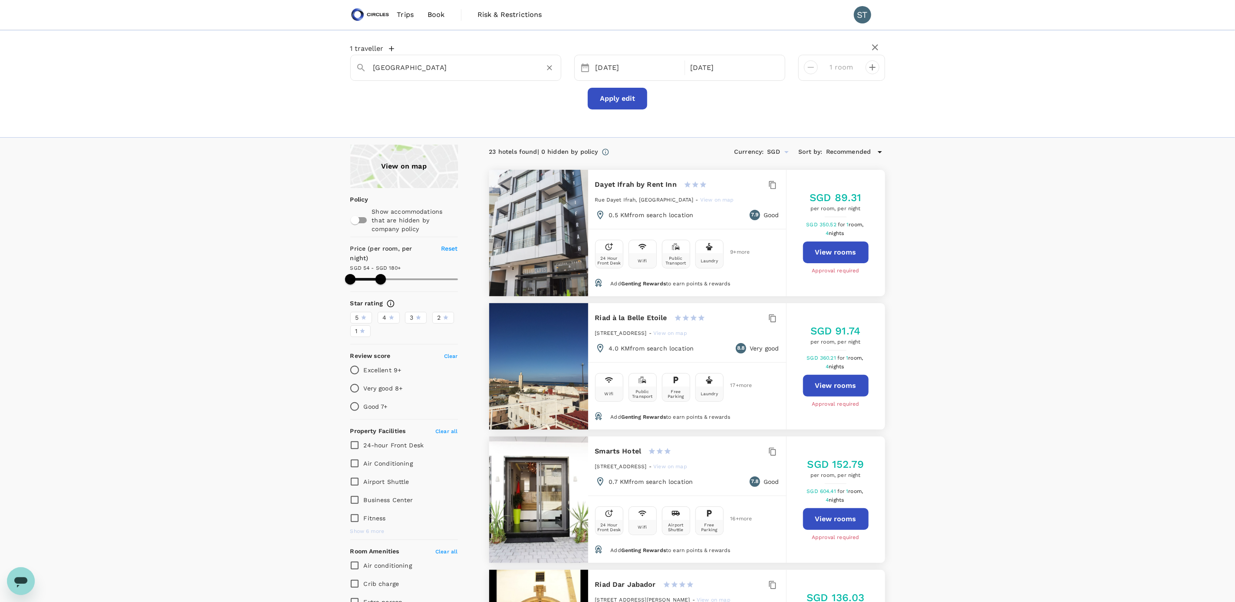
type input "180.1"
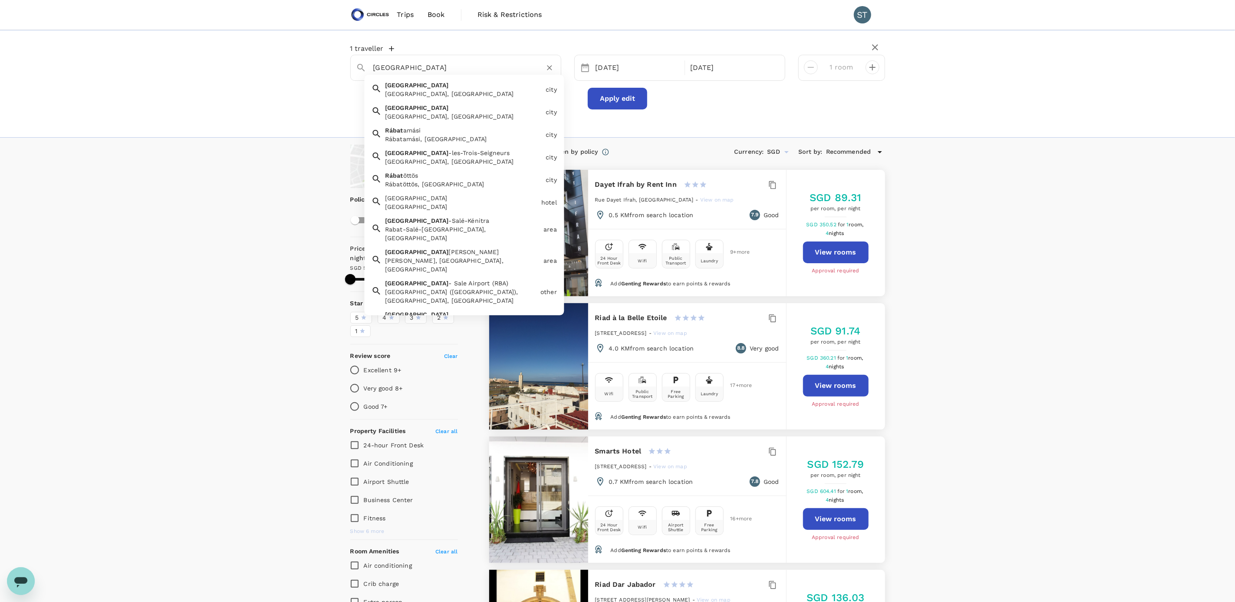
drag, startPoint x: 400, startPoint y: 73, endPoint x: 354, endPoint y: 58, distance: 48.6
click at [354, 58] on div "Rabat" at bounding box center [452, 64] width 207 height 22
paste input "Villa des Ambassadors"
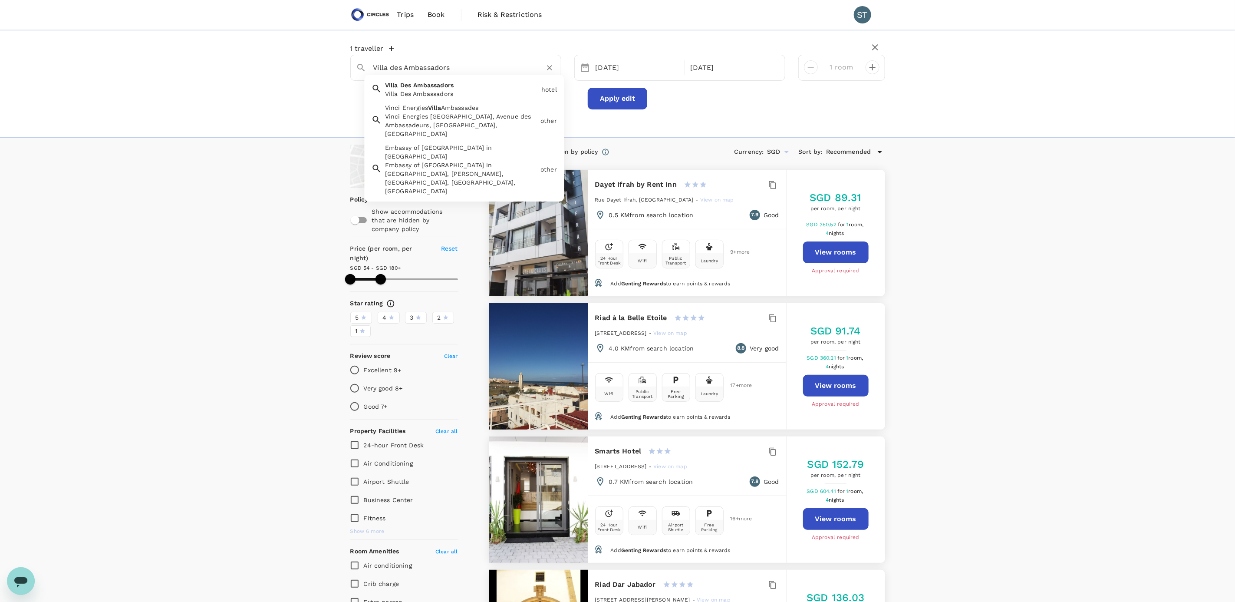
click at [457, 83] on div "Villa Des Ambassadors Villa Des Ambassadors" at bounding box center [460, 87] width 156 height 21
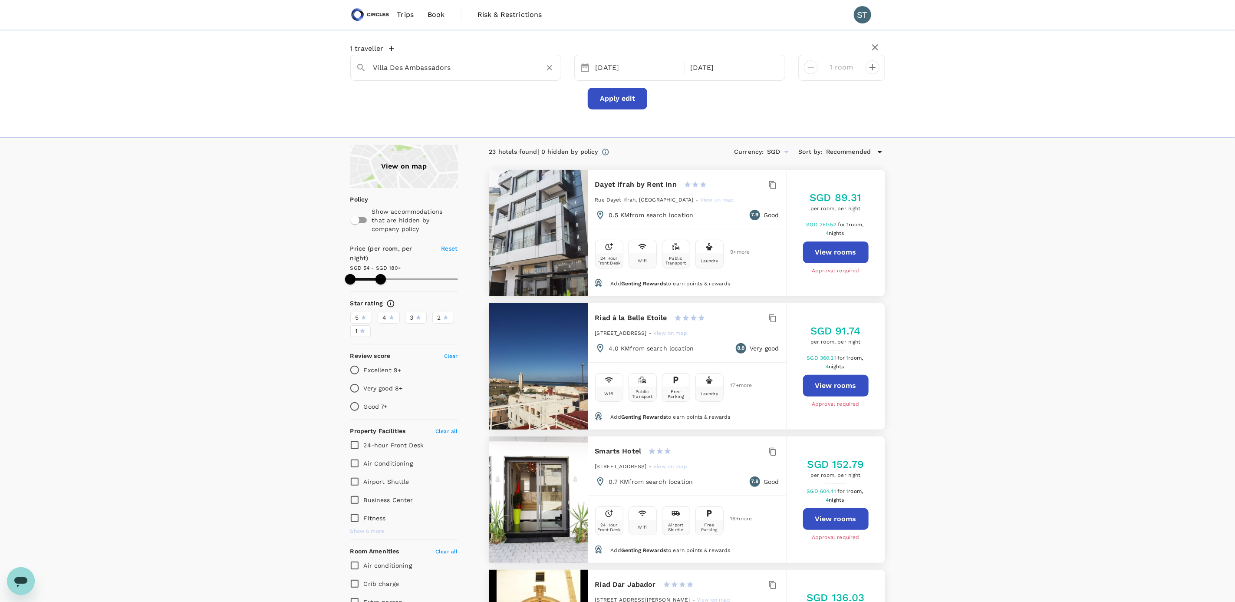
type input "Villa Des Ambassadors"
click at [613, 103] on button "Apply edit" at bounding box center [617, 99] width 59 height 22
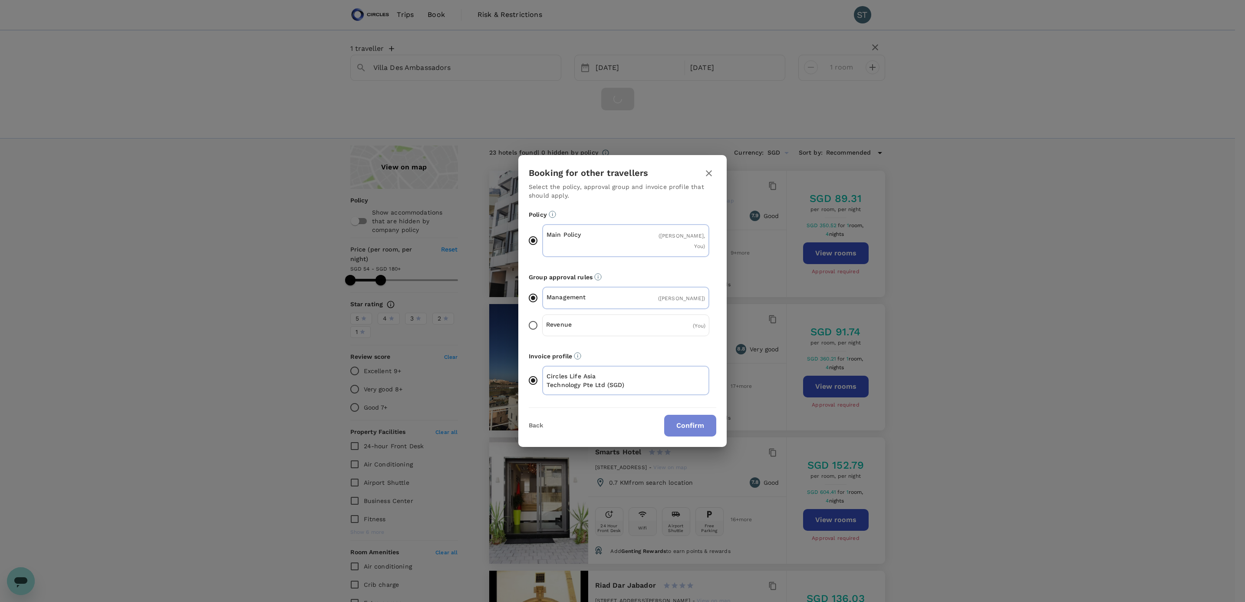
click at [688, 423] on button "Confirm" at bounding box center [690, 426] width 52 height 22
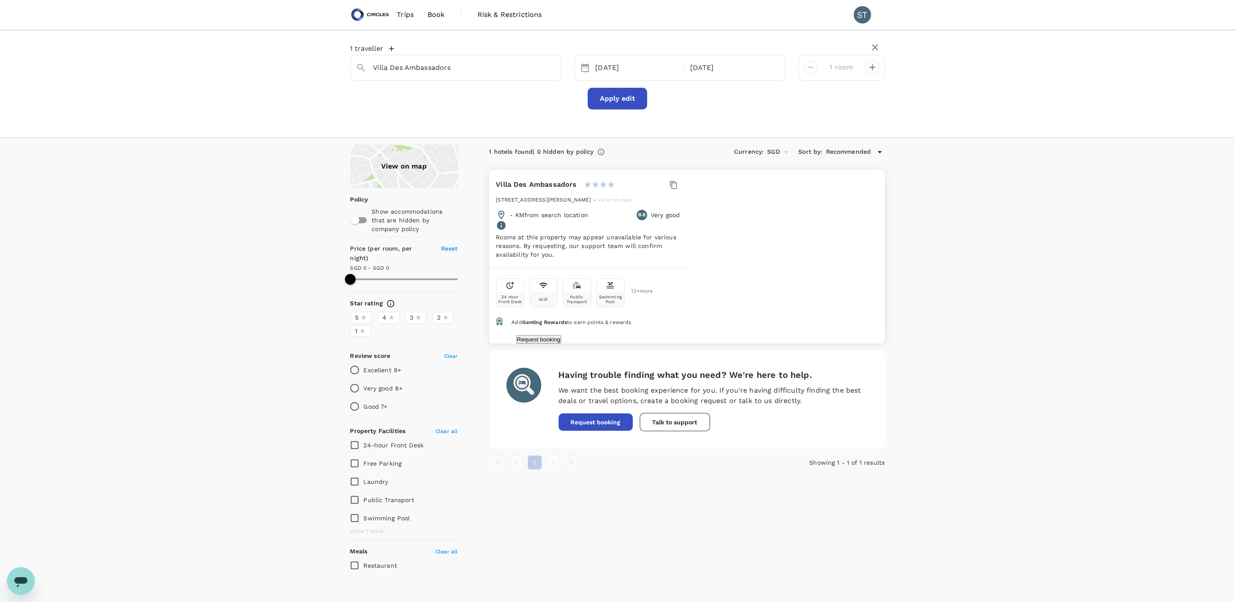
click at [577, 184] on h6 "Villa Des Ambassadors" at bounding box center [536, 184] width 81 height 12
drag, startPoint x: 596, startPoint y: 184, endPoint x: 676, endPoint y: 180, distance: 79.5
click at [623, 180] on div "Villa Des Ambassadors 1 Star 2 Stars 3 Stars 4 Stars 5 Stars" at bounding box center [559, 184] width 127 height 12
copy h6 "Villa Des Ambassadors"
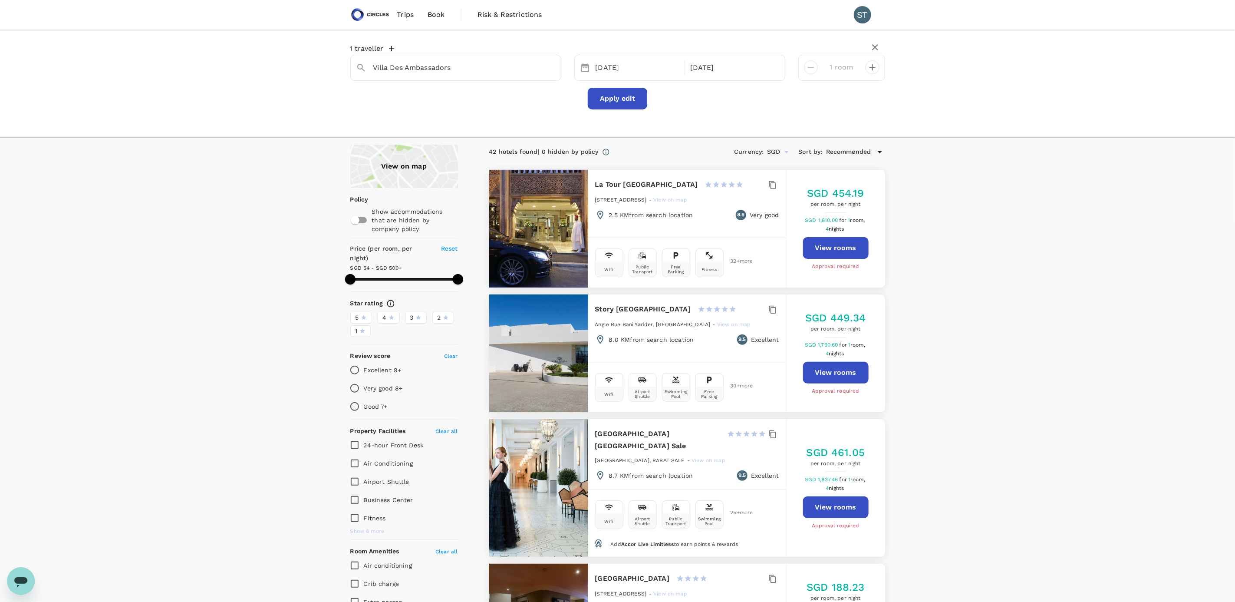
type input "Villa Des Ambassadors"
type input "499.1"
